Goal: Task Accomplishment & Management: Manage account settings

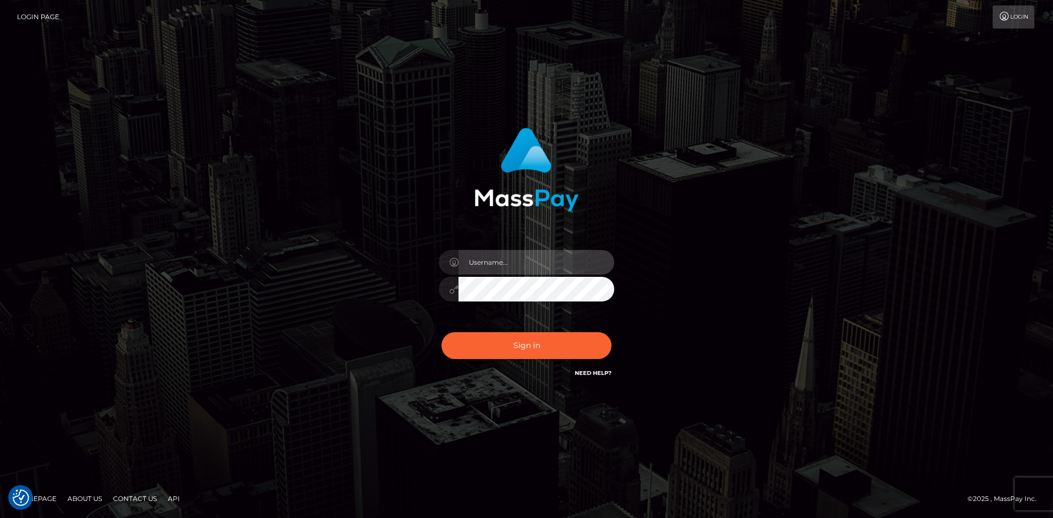
click at [520, 272] on input "text" at bounding box center [536, 262] width 156 height 25
click at [529, 262] on input "text" at bounding box center [536, 262] width 156 height 25
type input "[EMAIL_ADDRESS][DOMAIN_NAME]"
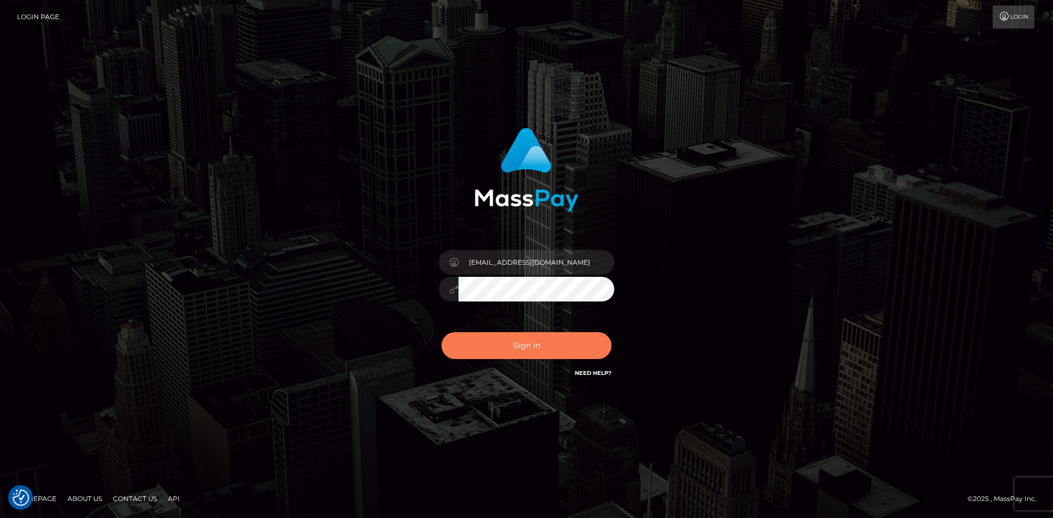
click at [522, 346] on button "Sign in" at bounding box center [526, 345] width 170 height 27
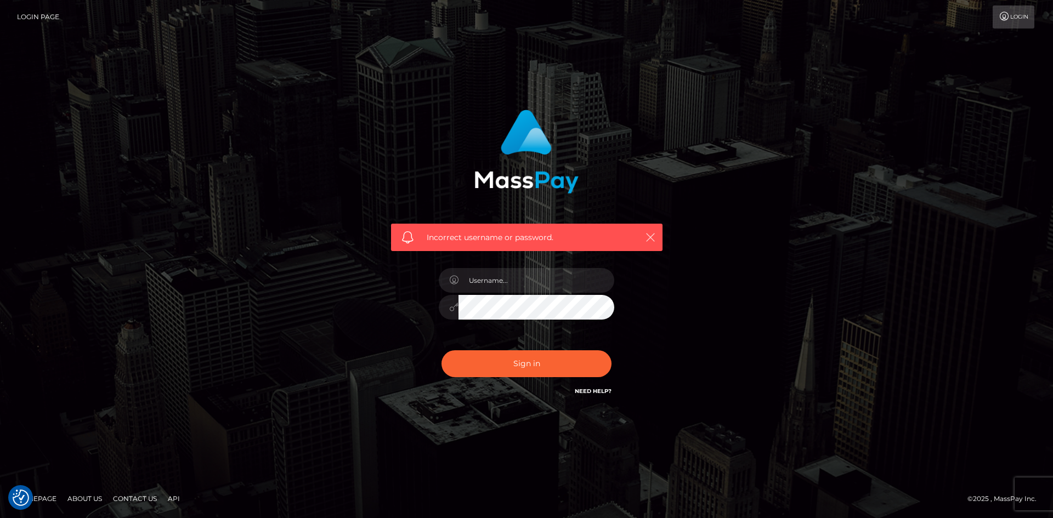
click at [652, 239] on icon "button" at bounding box center [650, 237] width 11 height 11
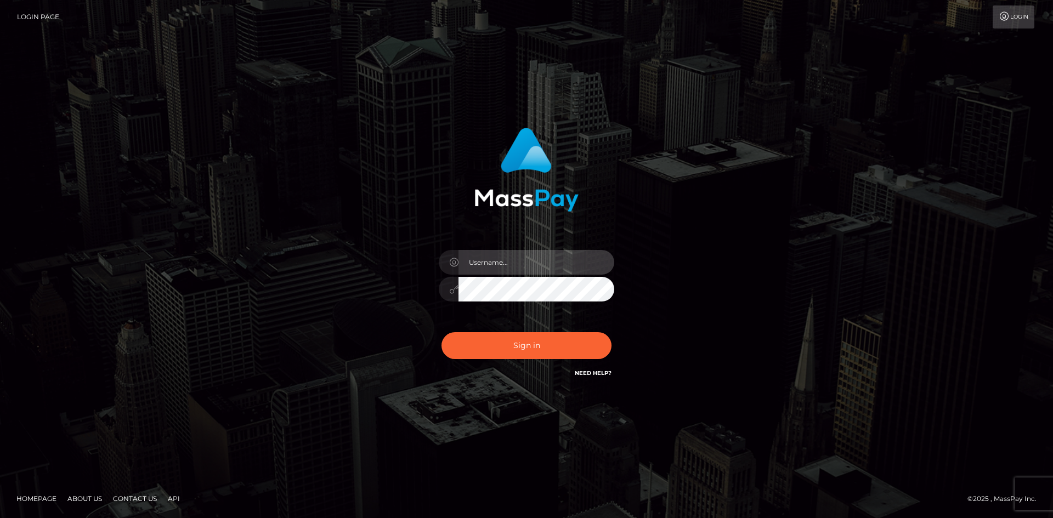
click at [524, 262] on input "text" at bounding box center [536, 262] width 156 height 25
type input "bnebimbo@proton.me"
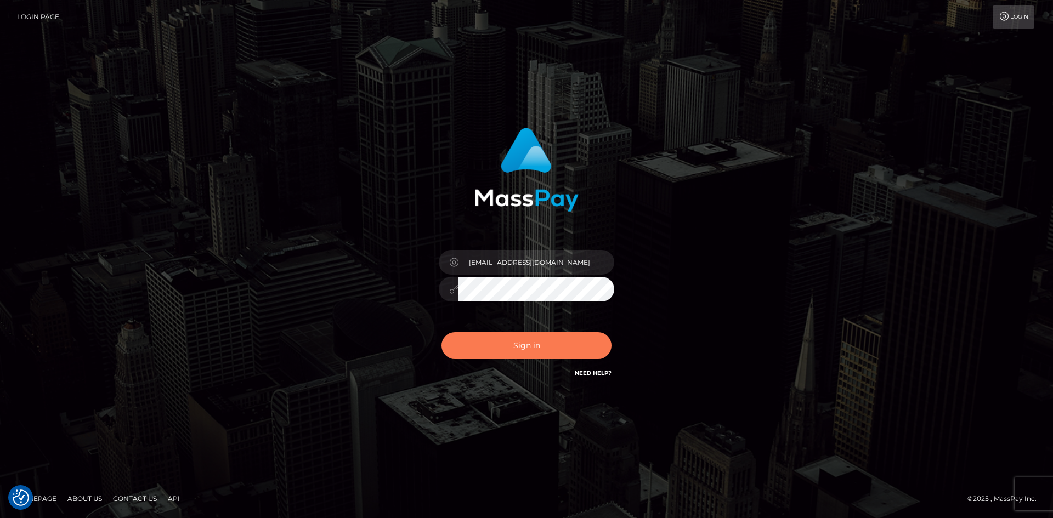
click at [526, 347] on button "Sign in" at bounding box center [526, 345] width 170 height 27
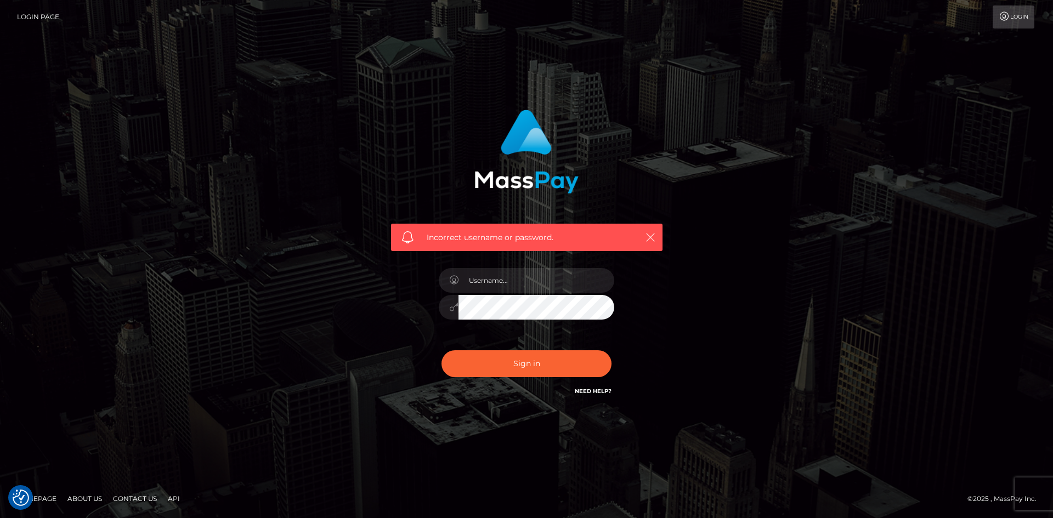
click at [653, 235] on icon "button" at bounding box center [650, 237] width 11 height 11
